Goal: Navigation & Orientation: Go to known website

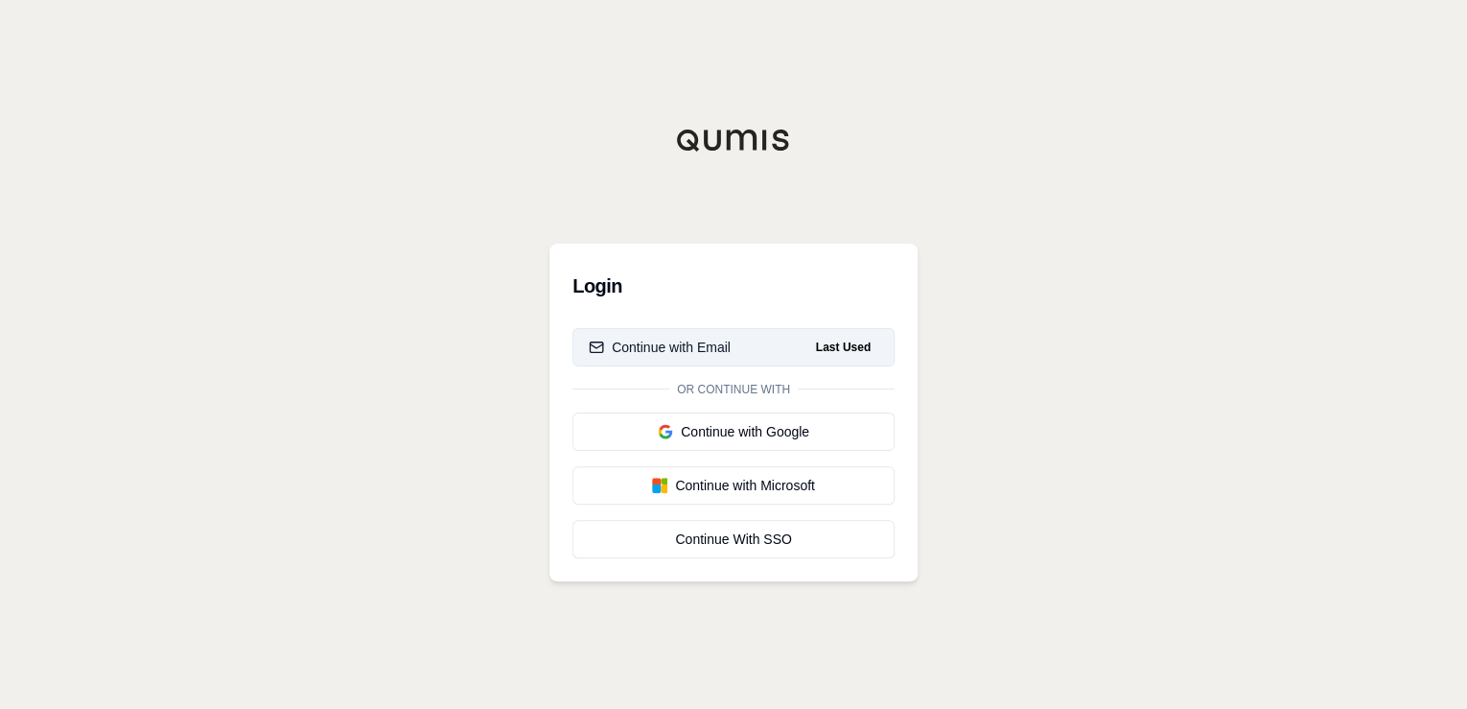
click at [726, 341] on div "Continue with Email" at bounding box center [660, 347] width 142 height 19
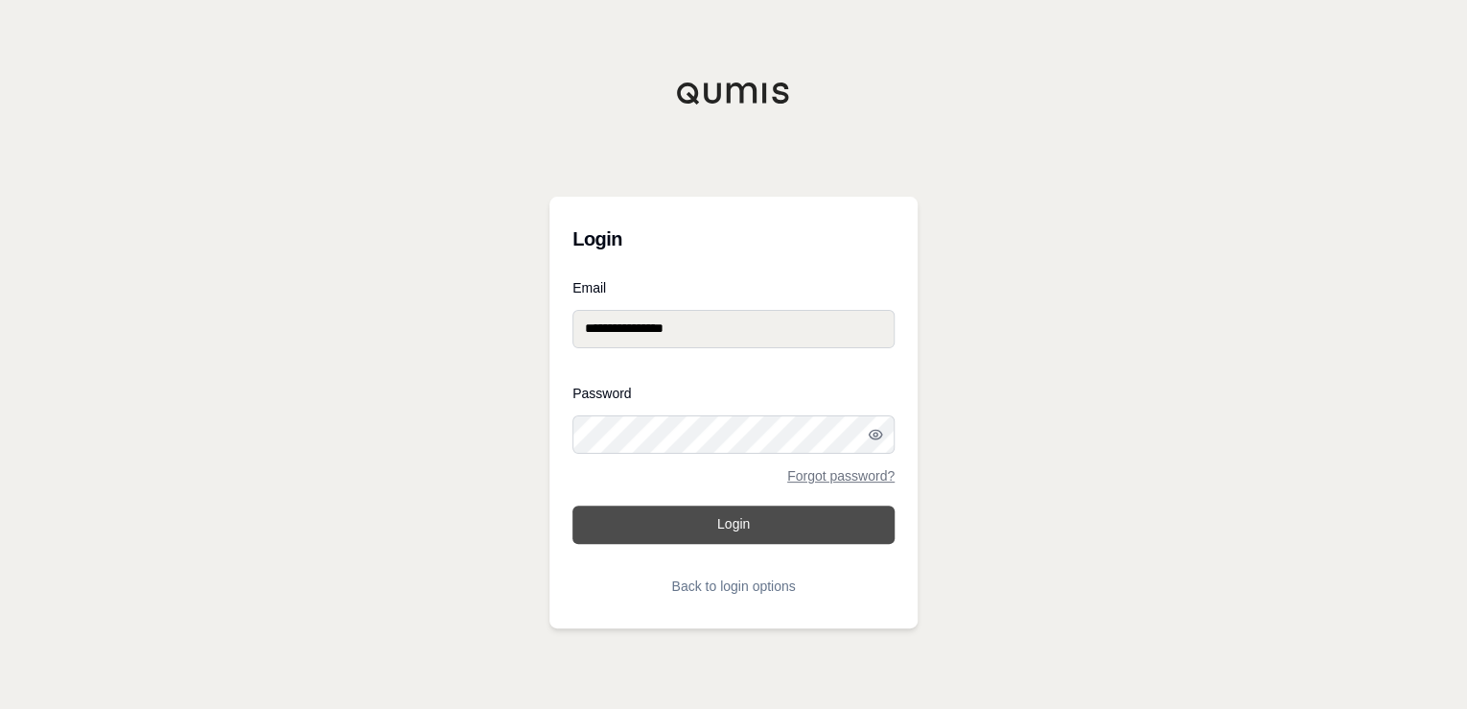
click at [728, 532] on button "Login" at bounding box center [734, 524] width 322 height 38
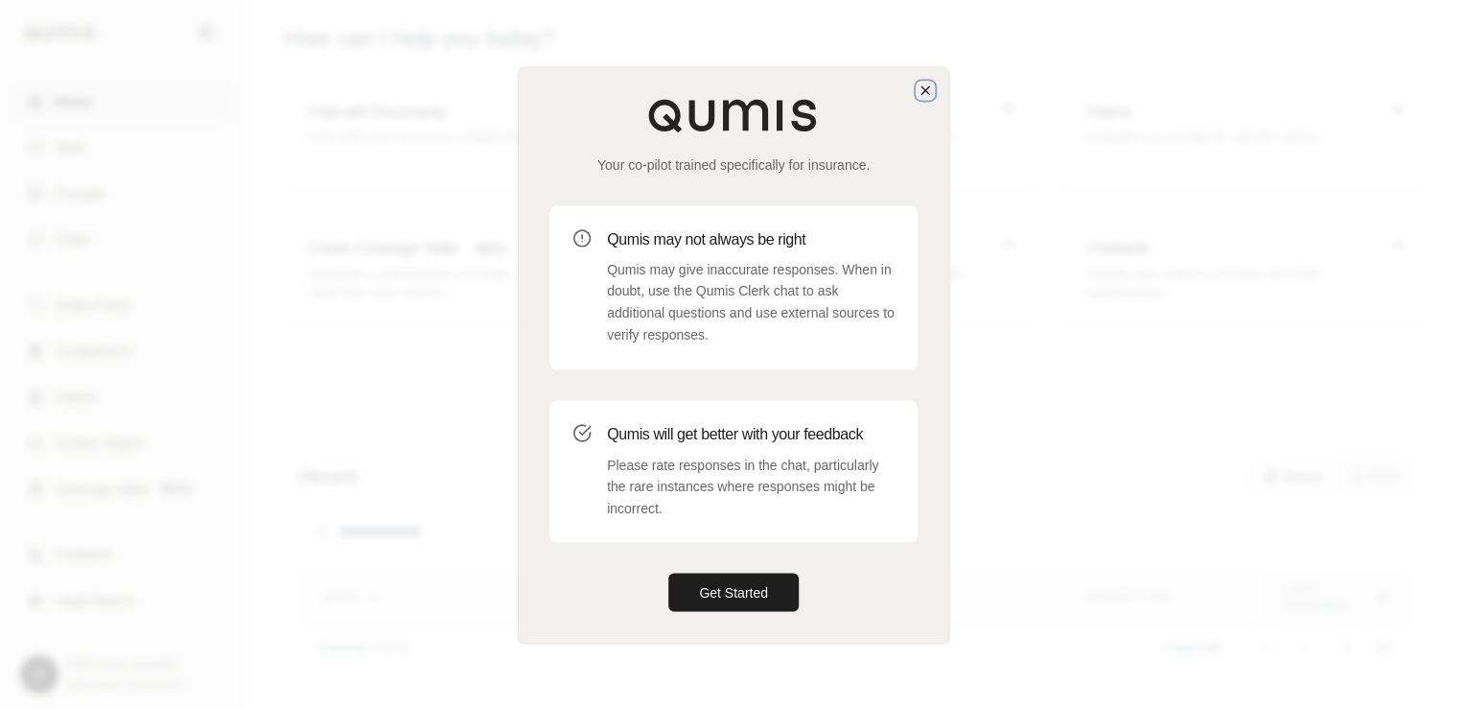
click at [923, 88] on icon "button" at bounding box center [926, 90] width 8 height 8
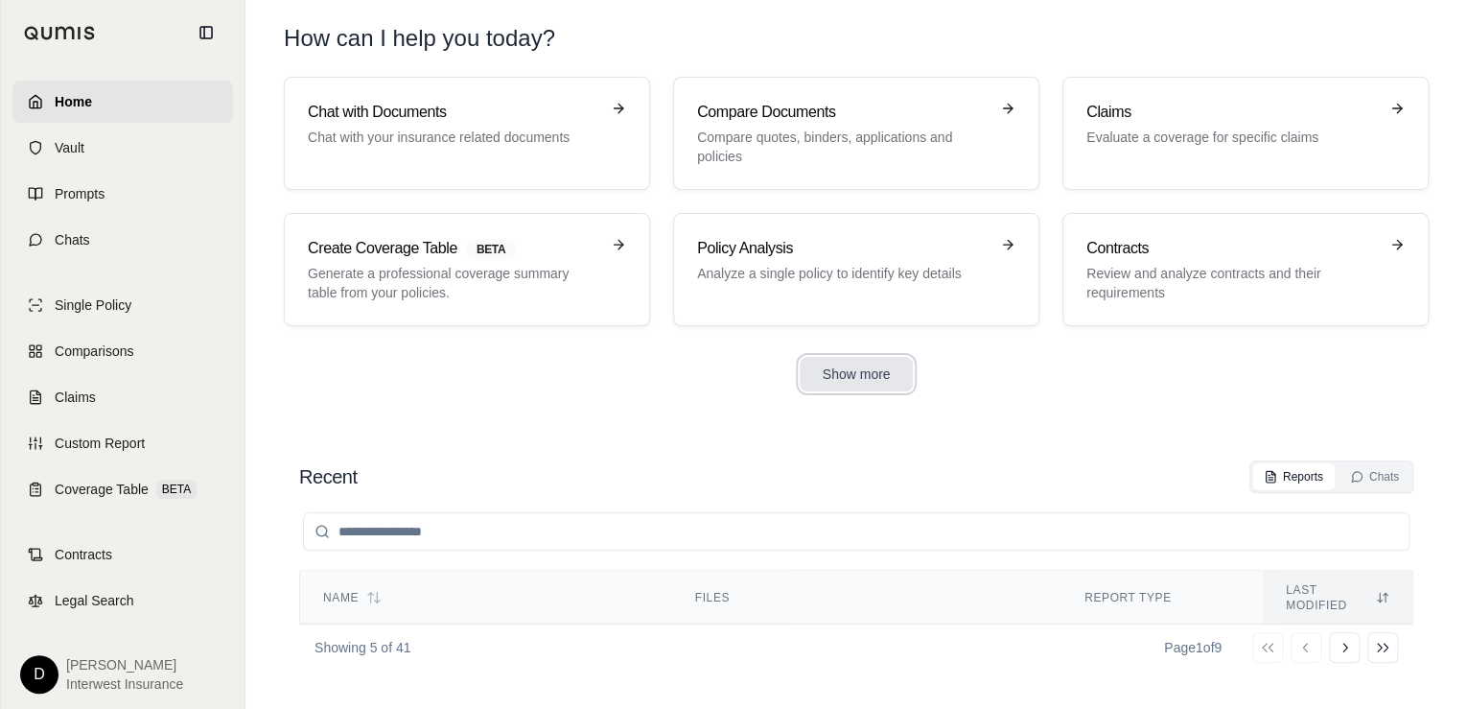
click at [874, 380] on button "Show more" at bounding box center [857, 374] width 114 height 35
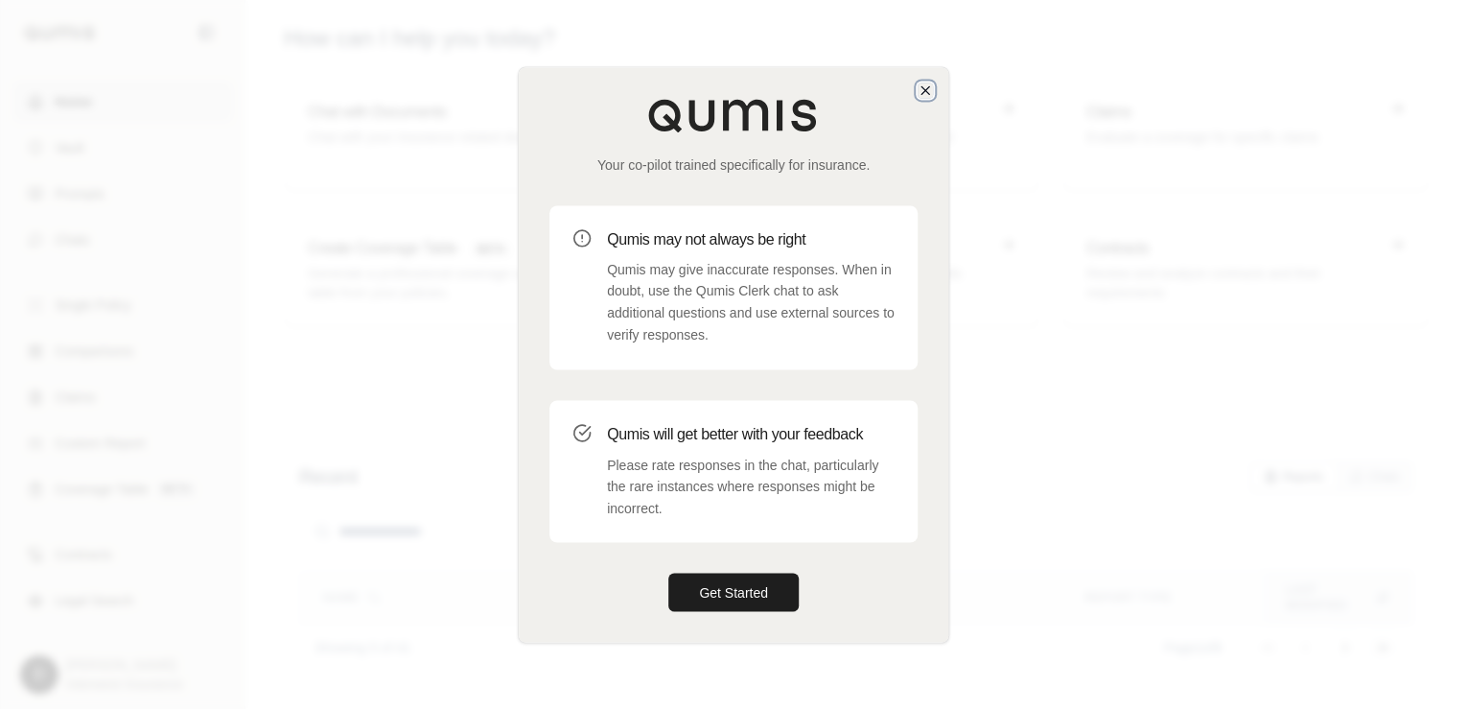
click at [928, 83] on icon "button" at bounding box center [925, 89] width 15 height 15
